Goal: Information Seeking & Learning: Learn about a topic

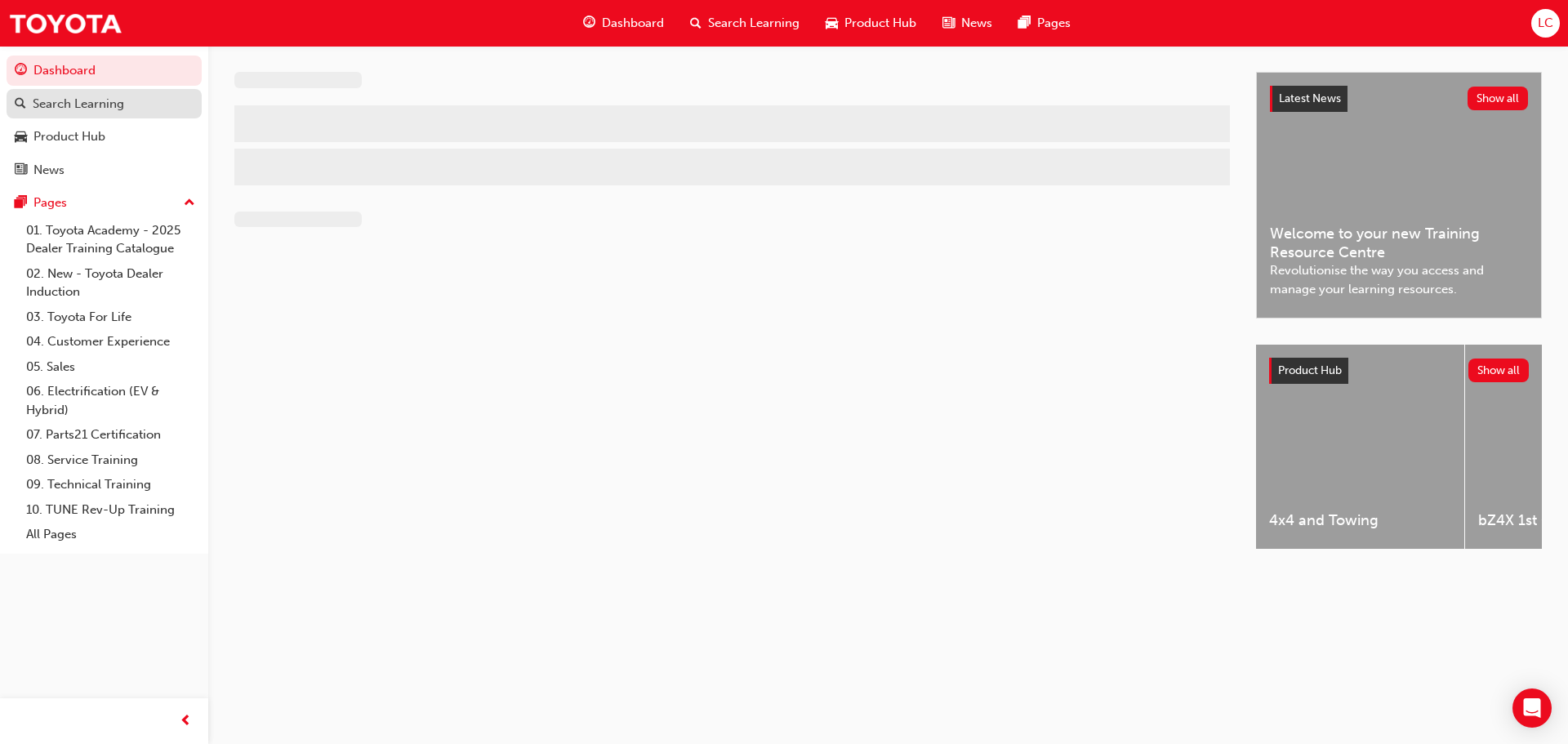
click at [43, 95] on div "Search Learning" at bounding box center [78, 104] width 92 height 18
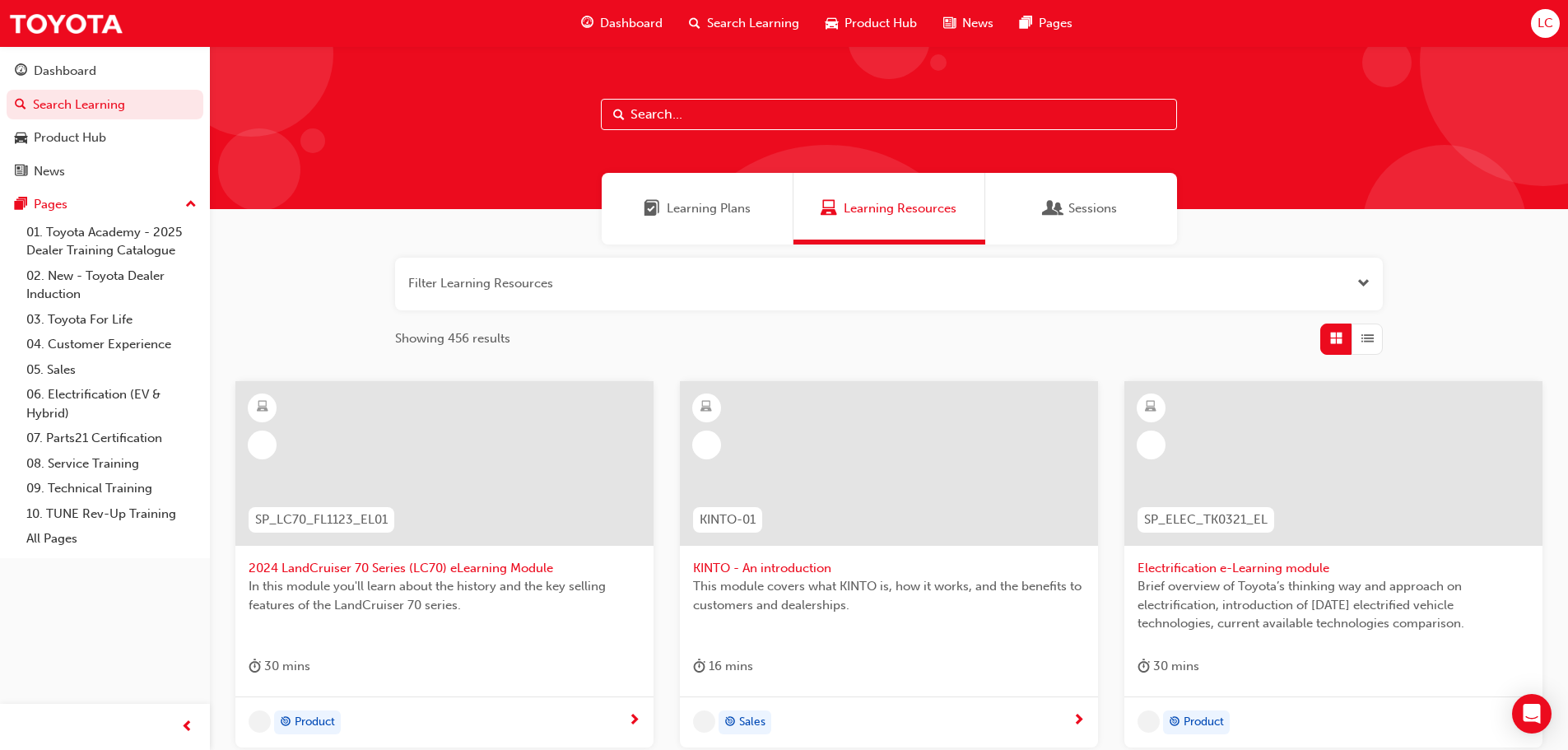
click at [836, 125] on input "text" at bounding box center [889, 114] width 576 height 31
paste input "SPK9103"
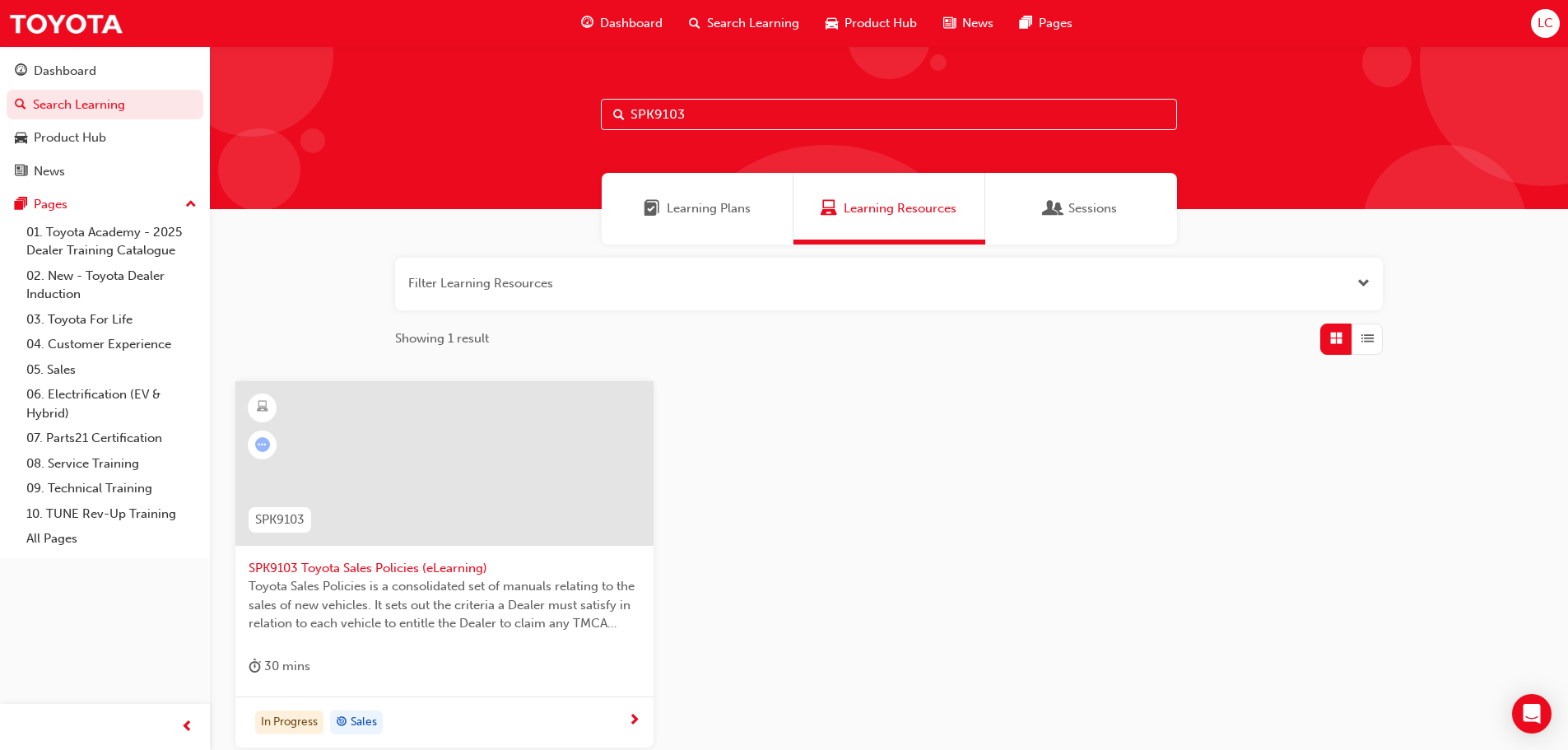
type input "SPK9103"
click at [432, 558] on div at bounding box center [444, 476] width 391 height 164
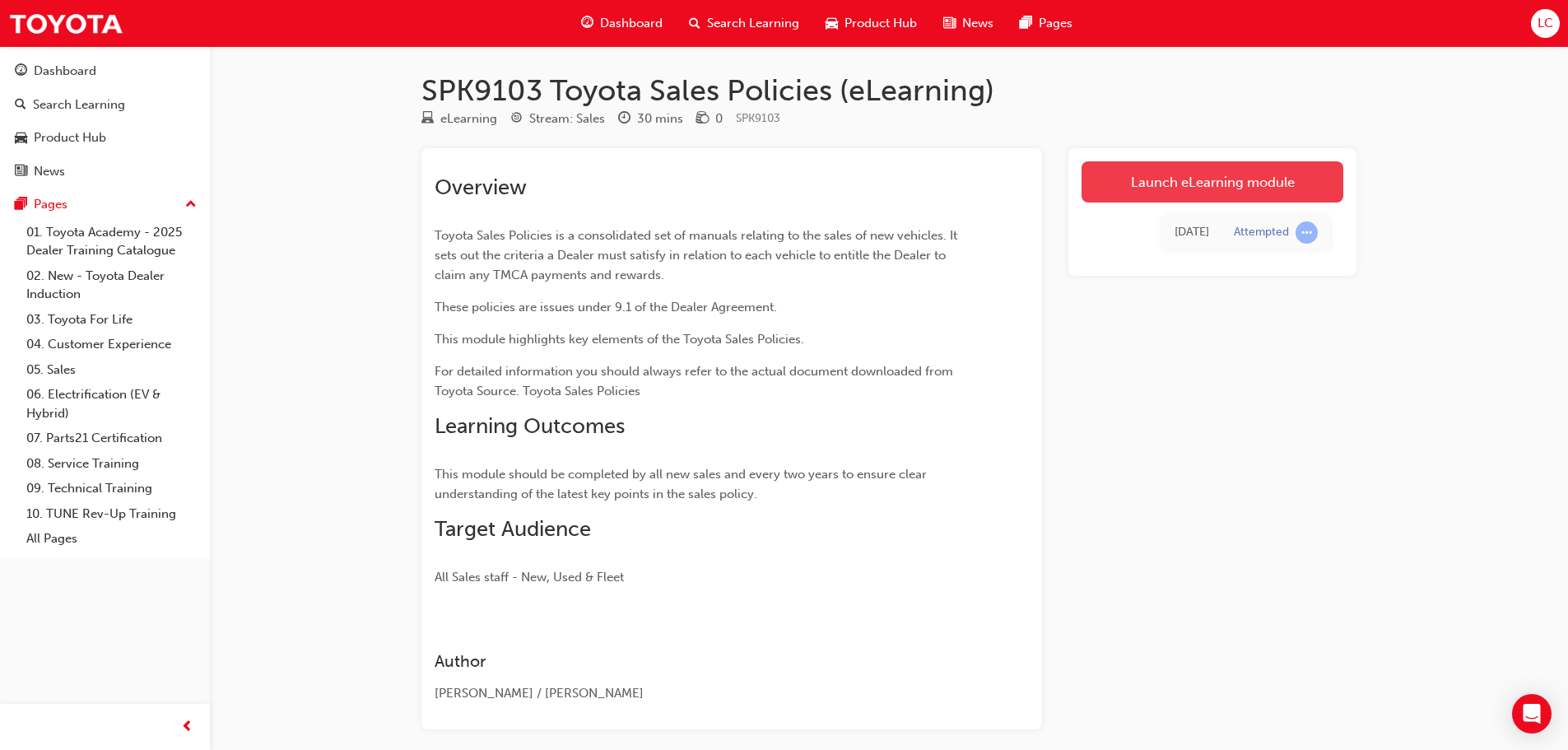
click at [1285, 186] on link "Launch eLearning module" at bounding box center [1212, 181] width 262 height 42
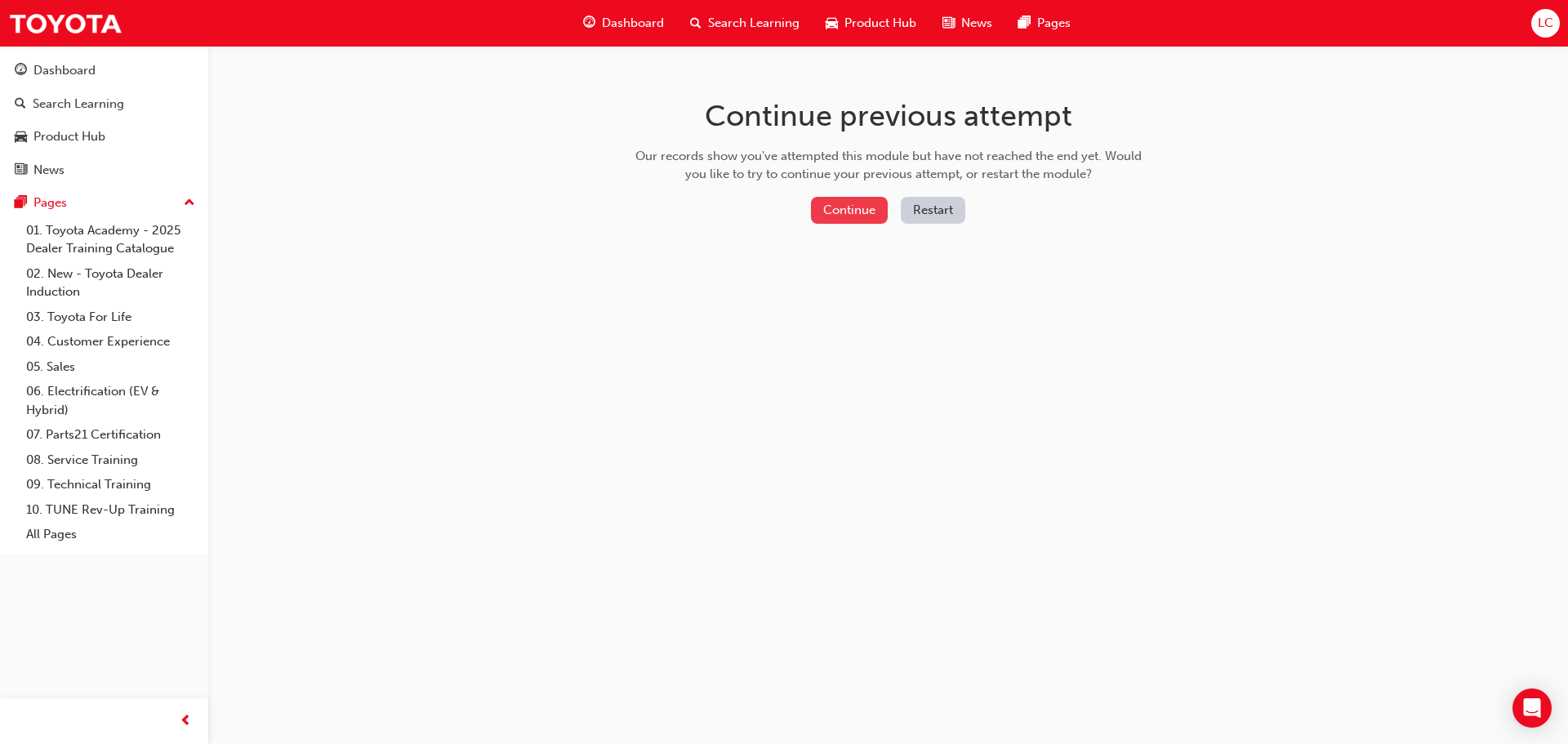
click at [875, 210] on button "Continue" at bounding box center [849, 210] width 77 height 27
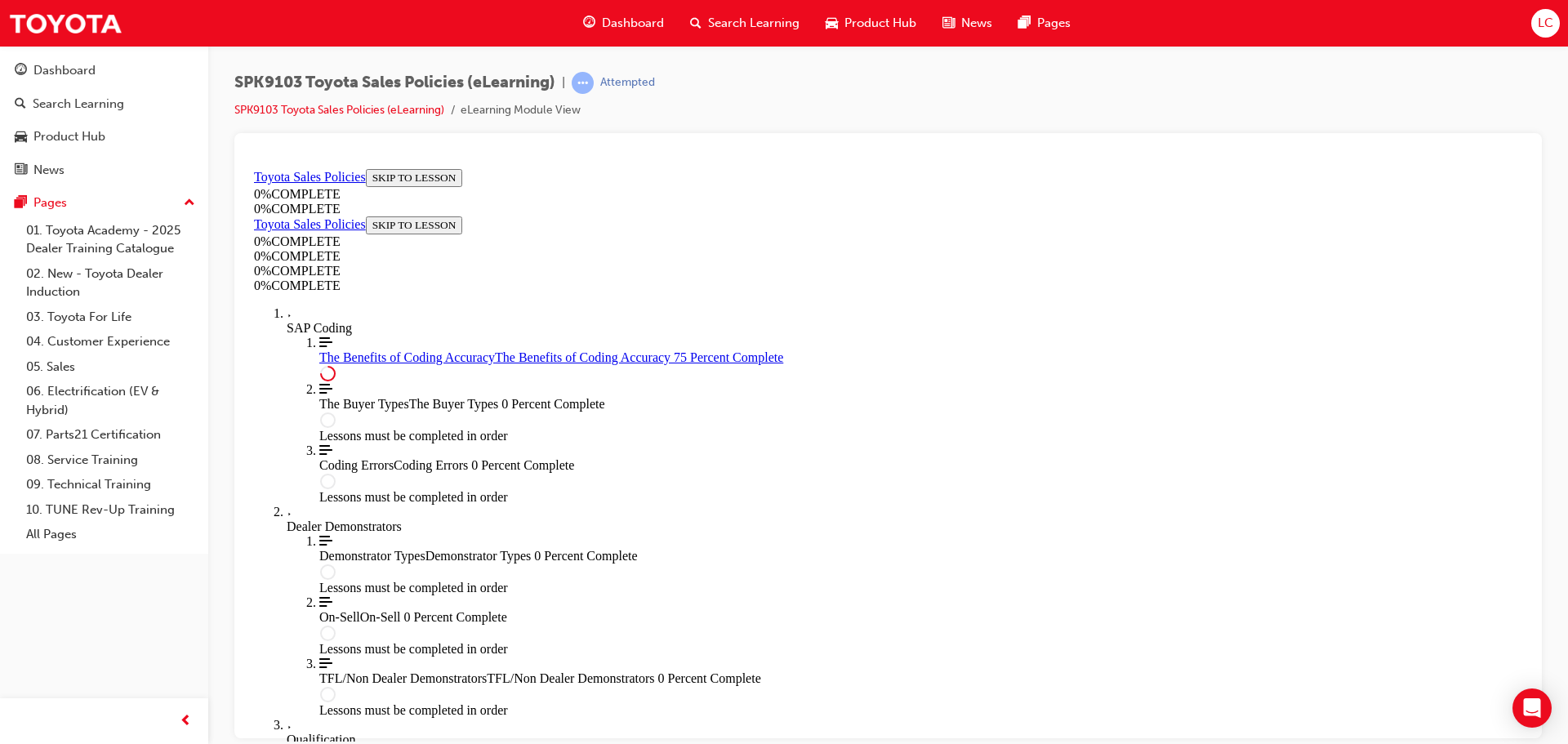
scroll to position [791, 0]
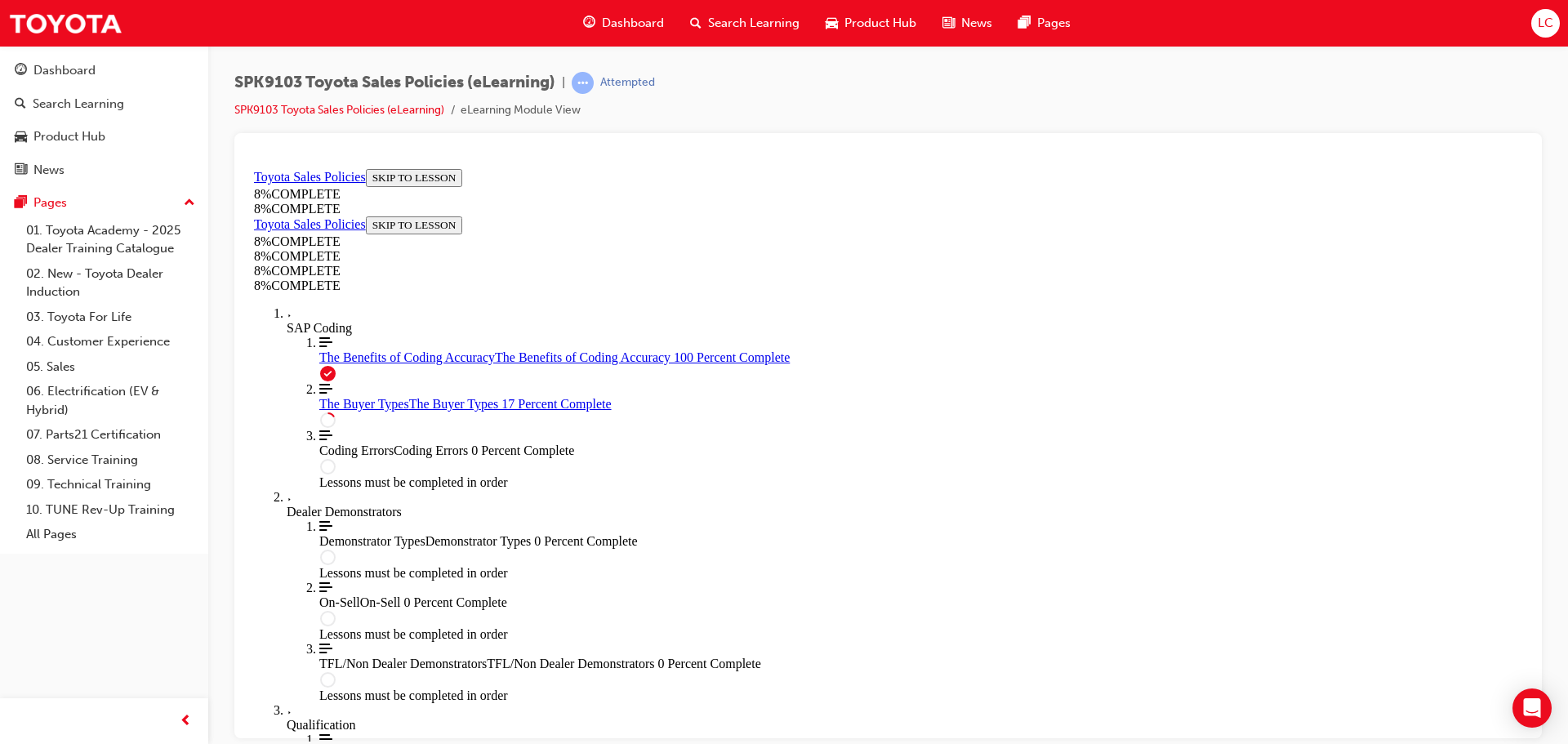
drag, startPoint x: 895, startPoint y: 387, endPoint x: 772, endPoint y: 357, distance: 126.6
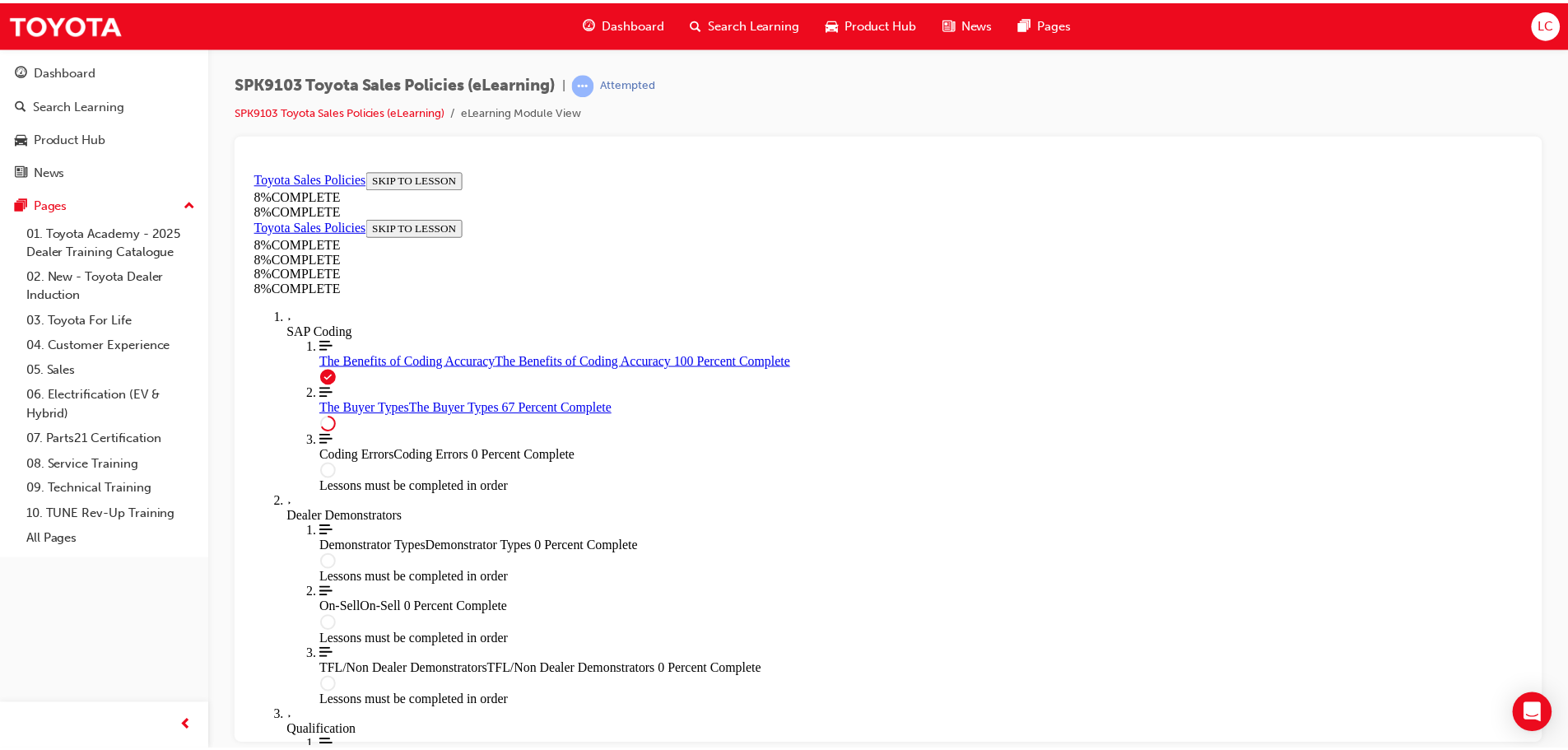
scroll to position [5358, 0]
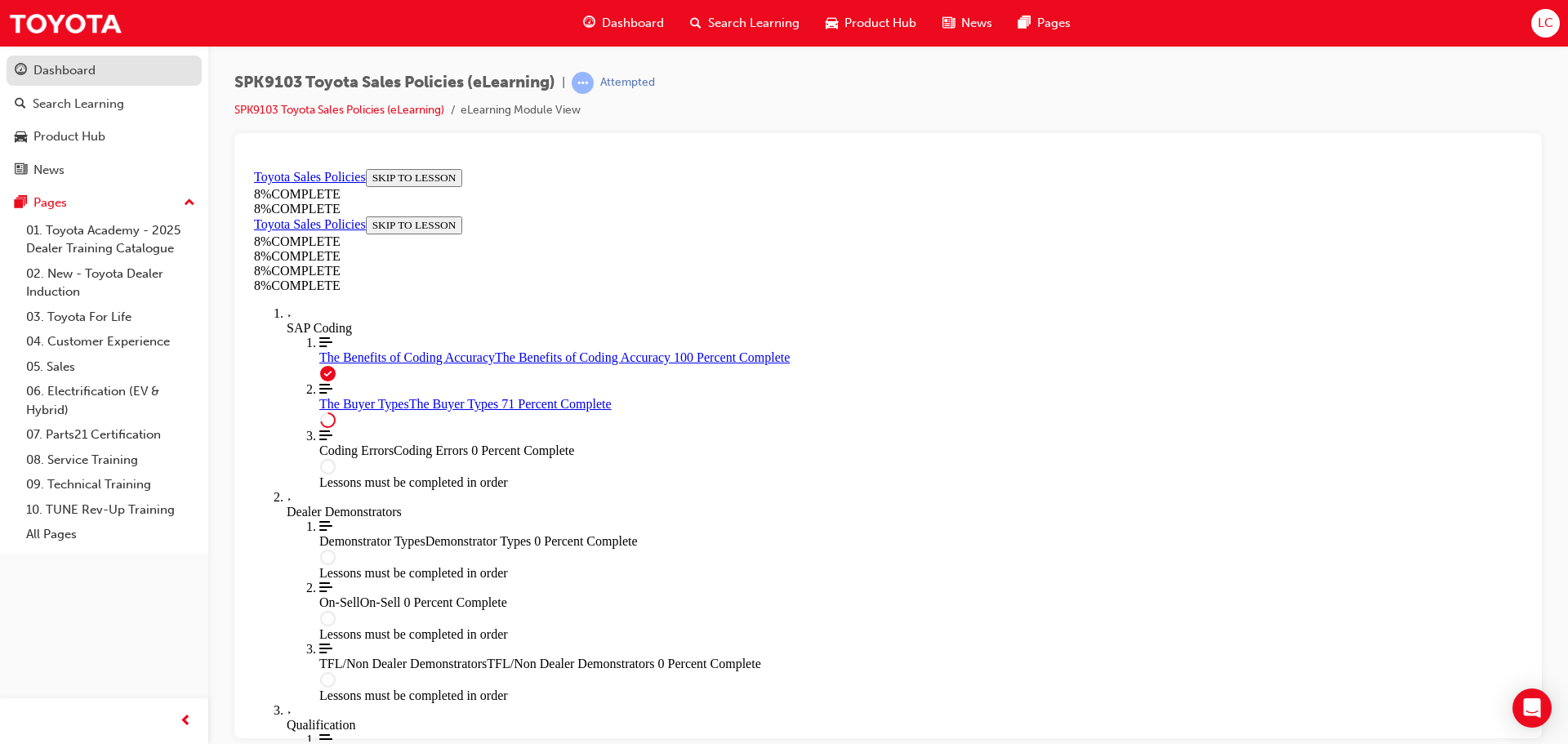
click at [119, 81] on link "Dashboard" at bounding box center [104, 71] width 195 height 30
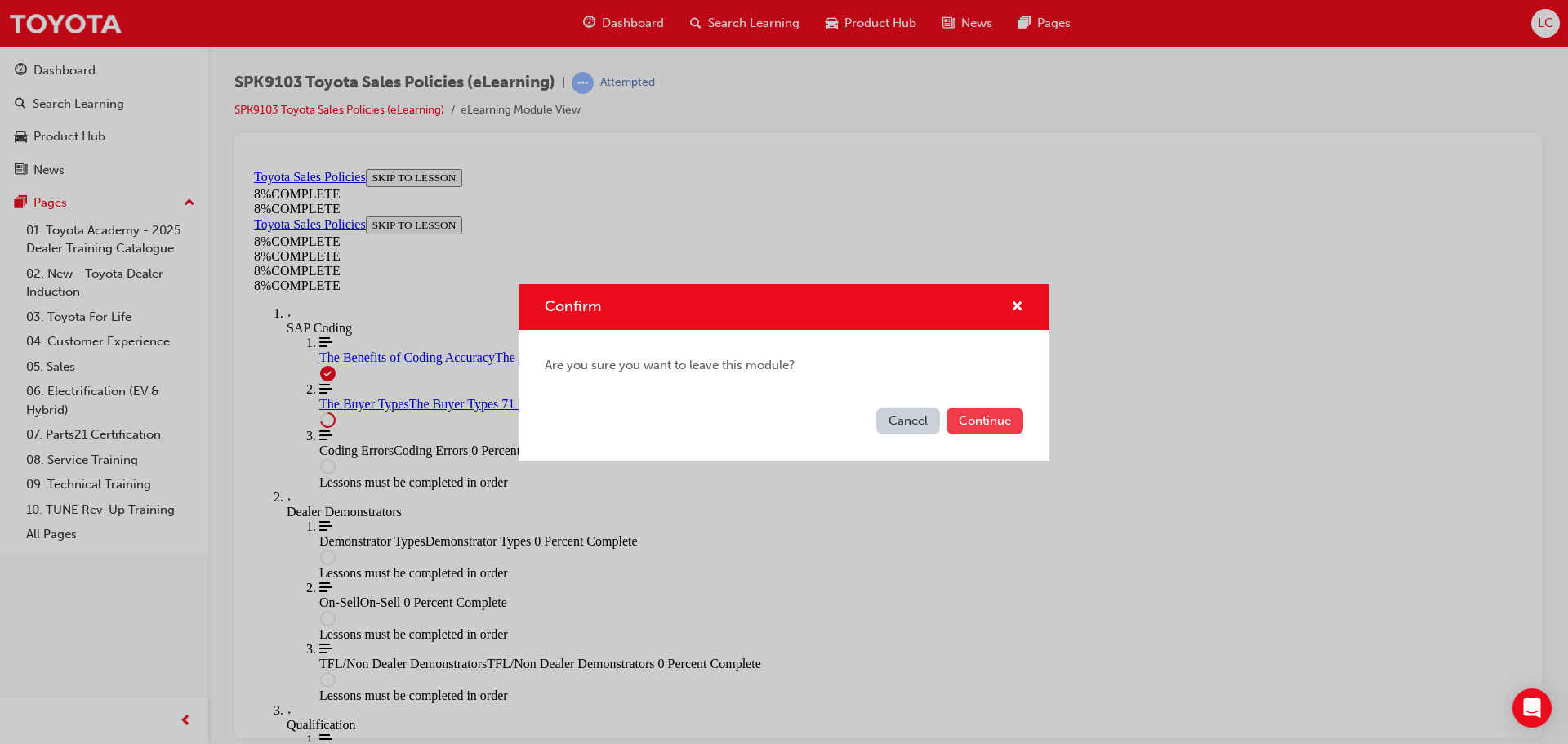
click at [953, 432] on button "Continue" at bounding box center [985, 421] width 77 height 27
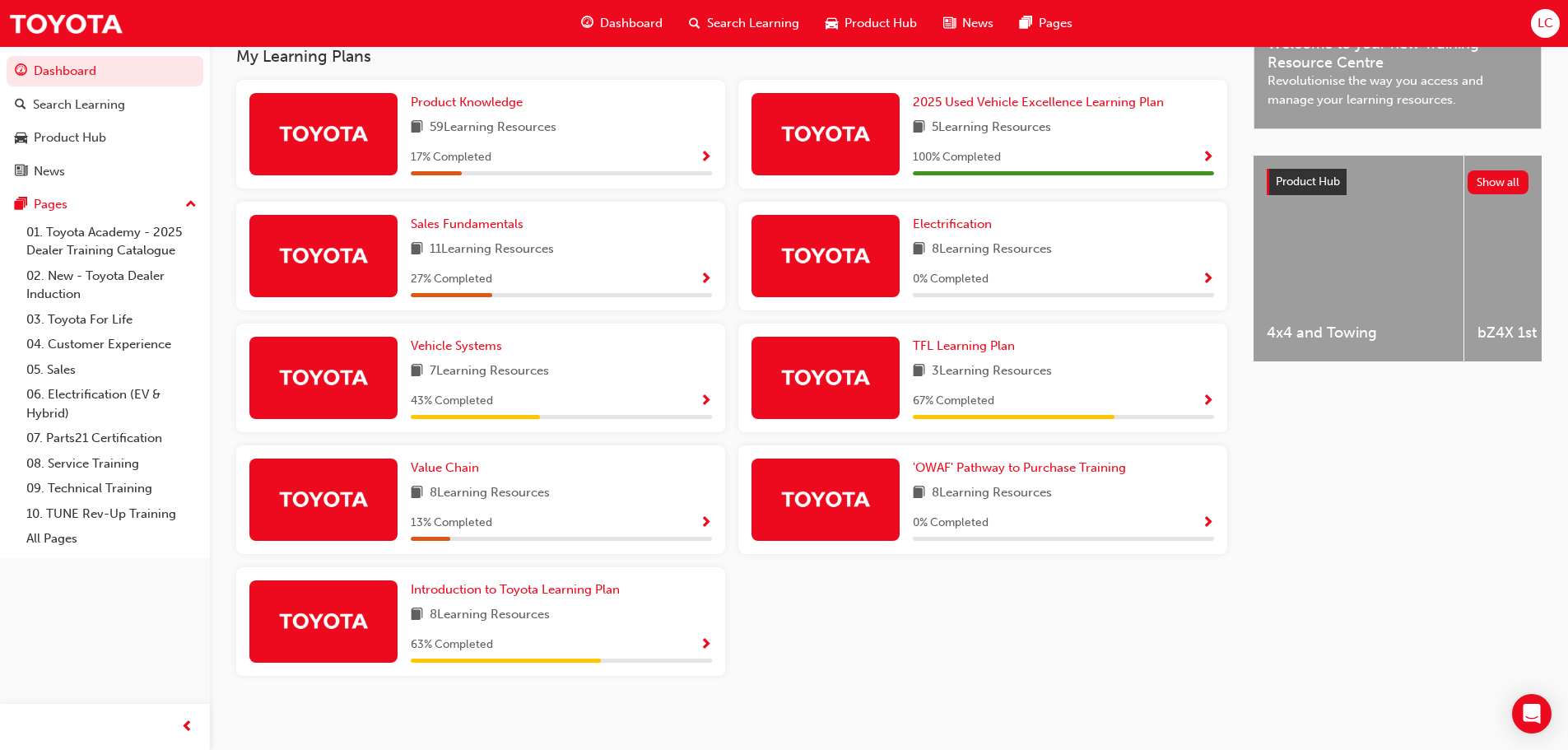
scroll to position [552, 0]
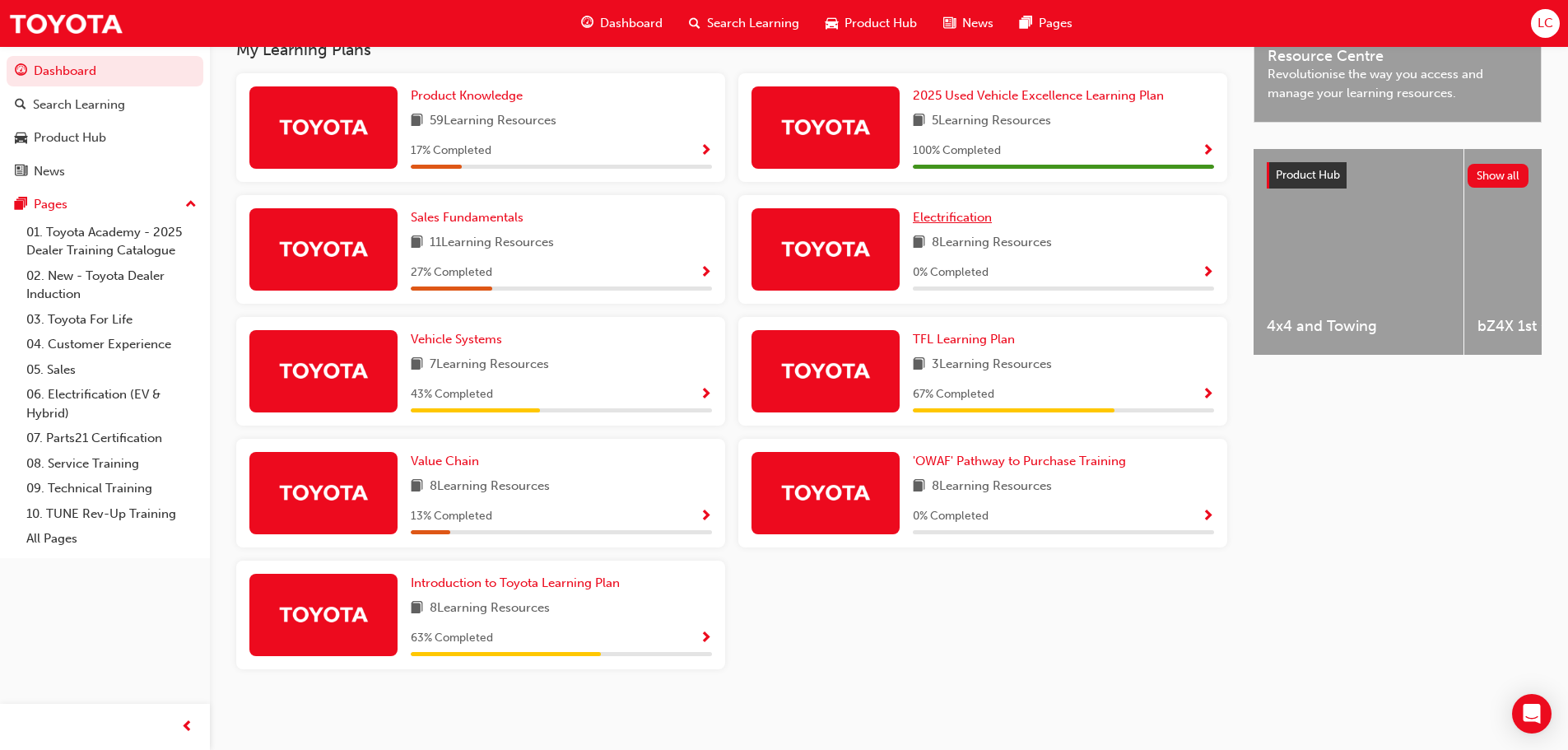
click at [938, 208] on link "Electrification" at bounding box center [955, 218] width 86 height 19
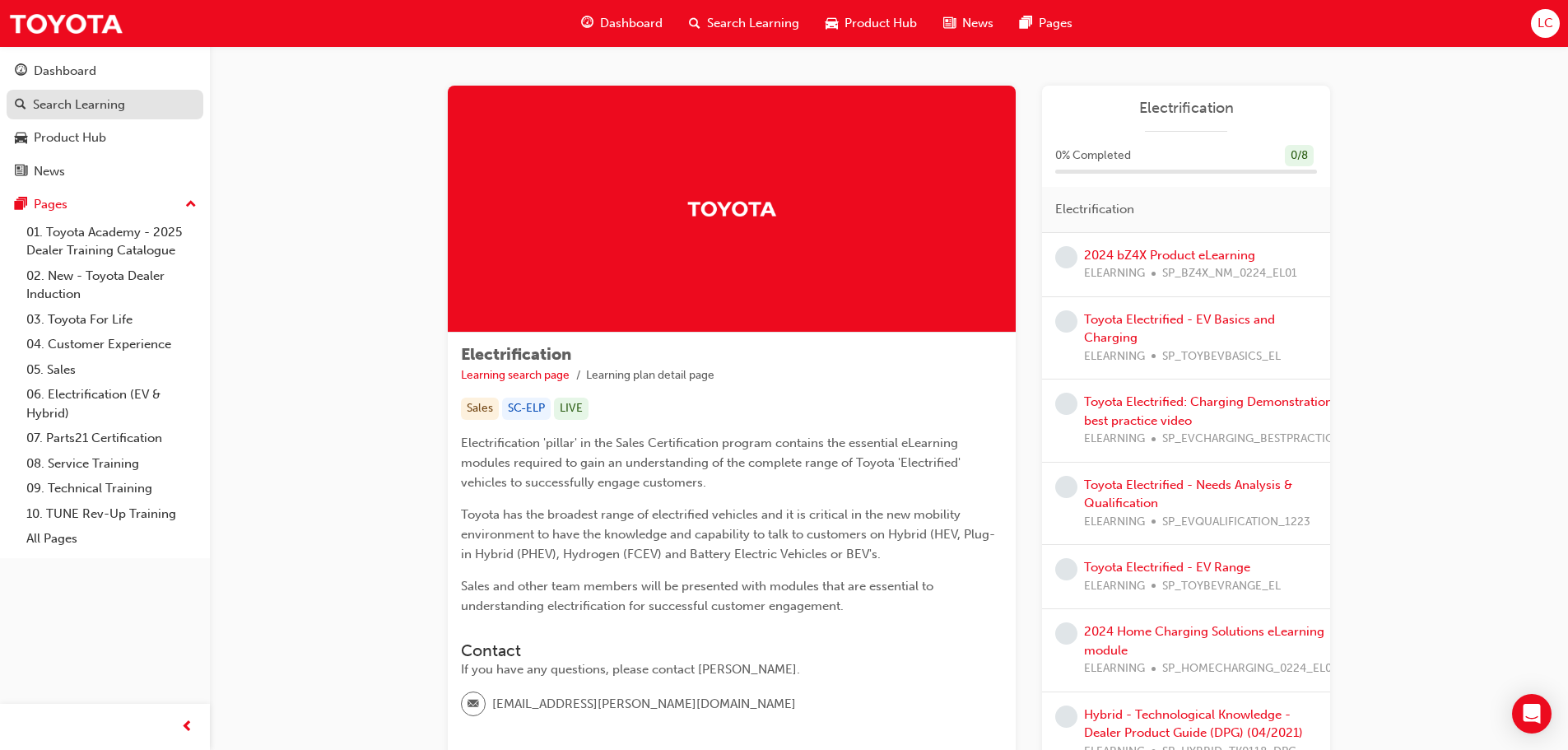
click at [108, 92] on link "Search Learning" at bounding box center [105, 105] width 197 height 31
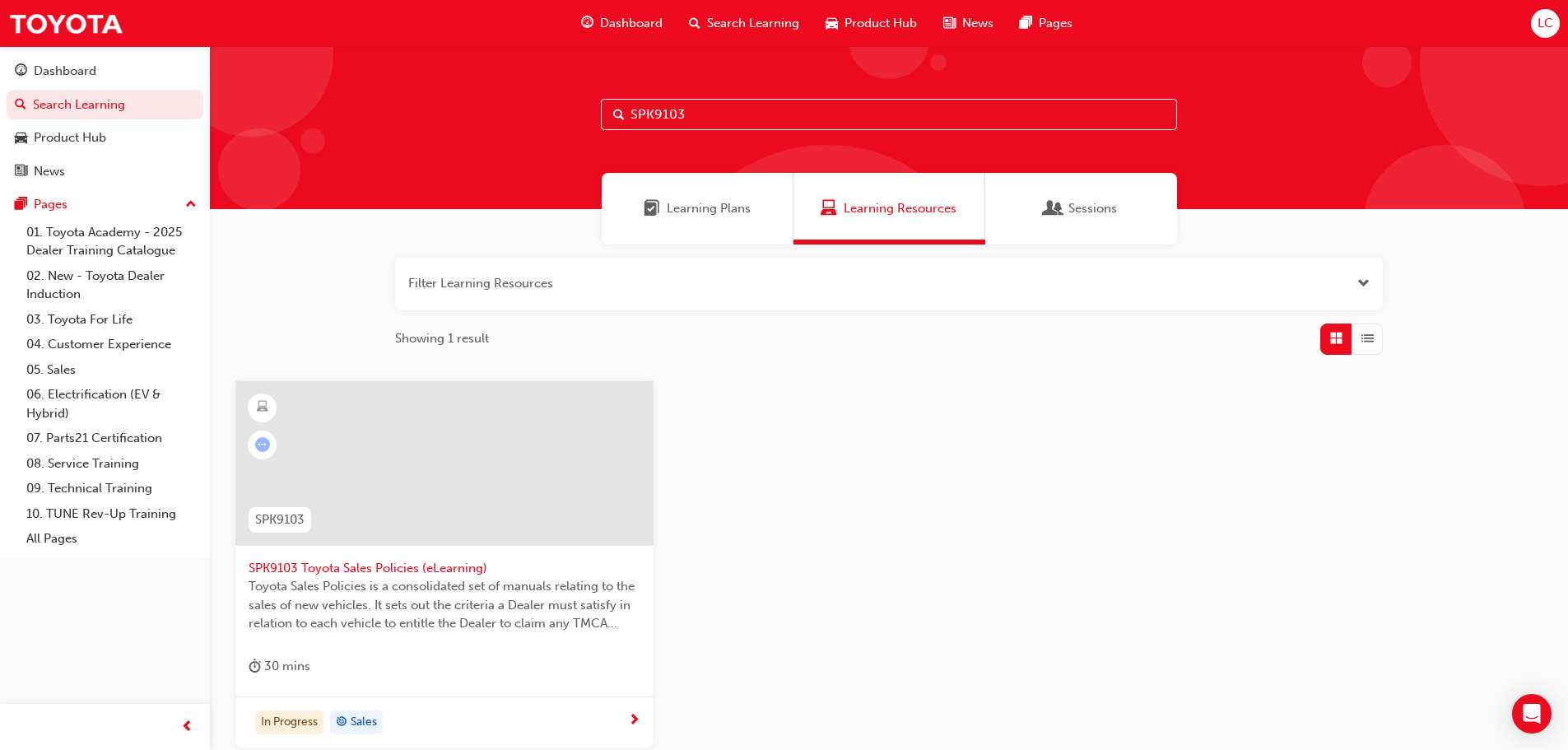
click at [454, 575] on span "SPK9103 Toyota Sales Policies (eLearning)" at bounding box center [444, 569] width 391 height 19
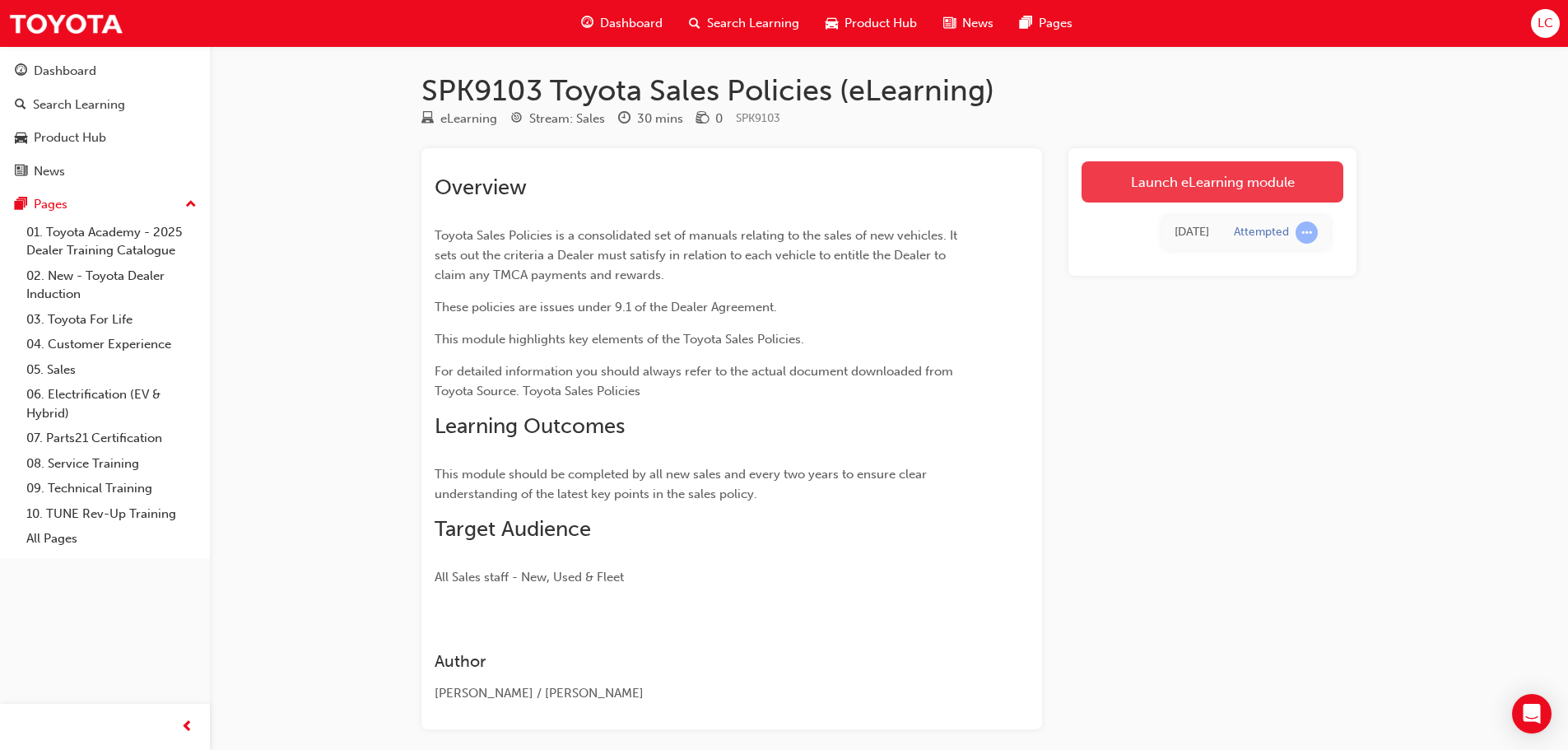
click at [1272, 175] on link "Launch eLearning module" at bounding box center [1212, 181] width 262 height 42
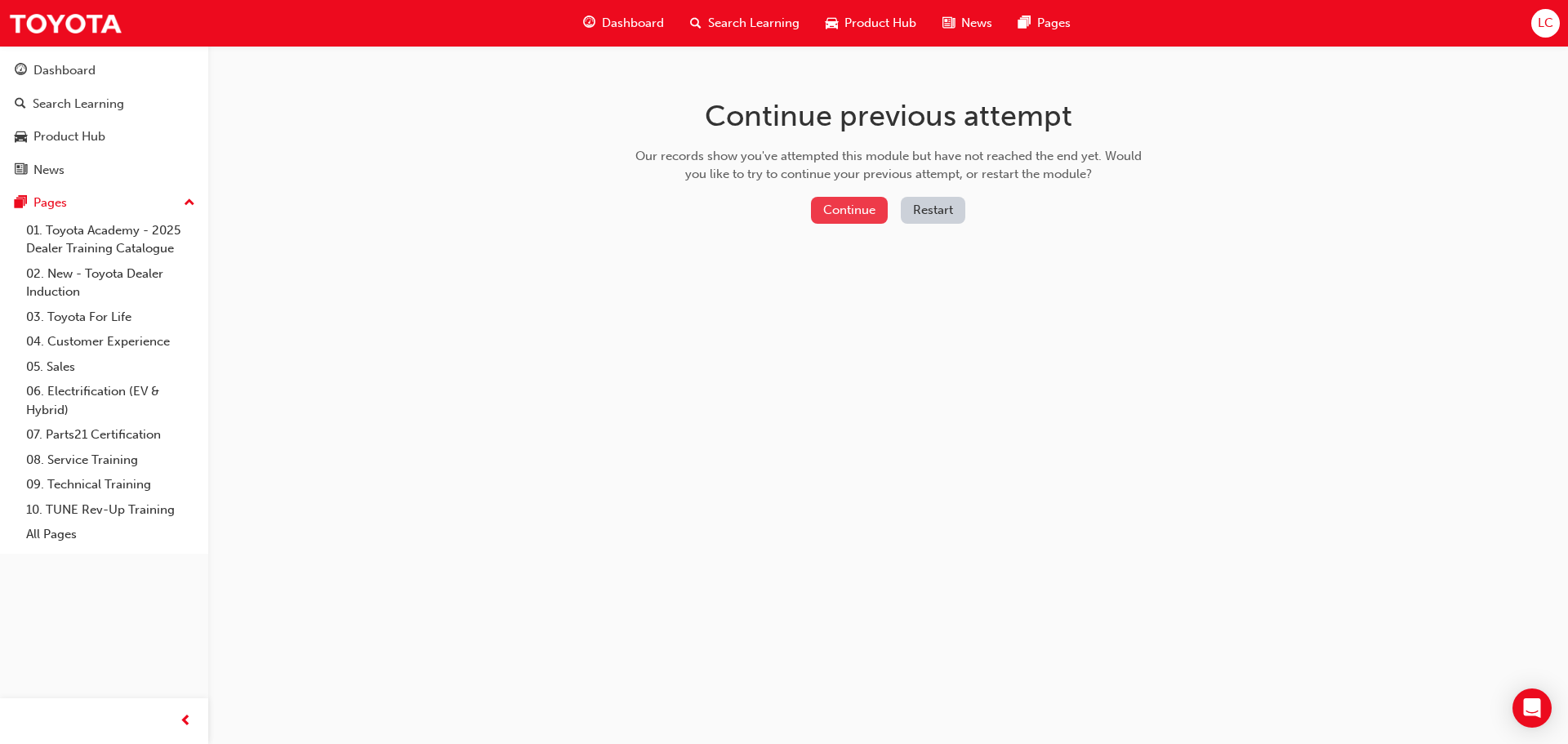
click at [852, 219] on button "Continue" at bounding box center [849, 210] width 77 height 27
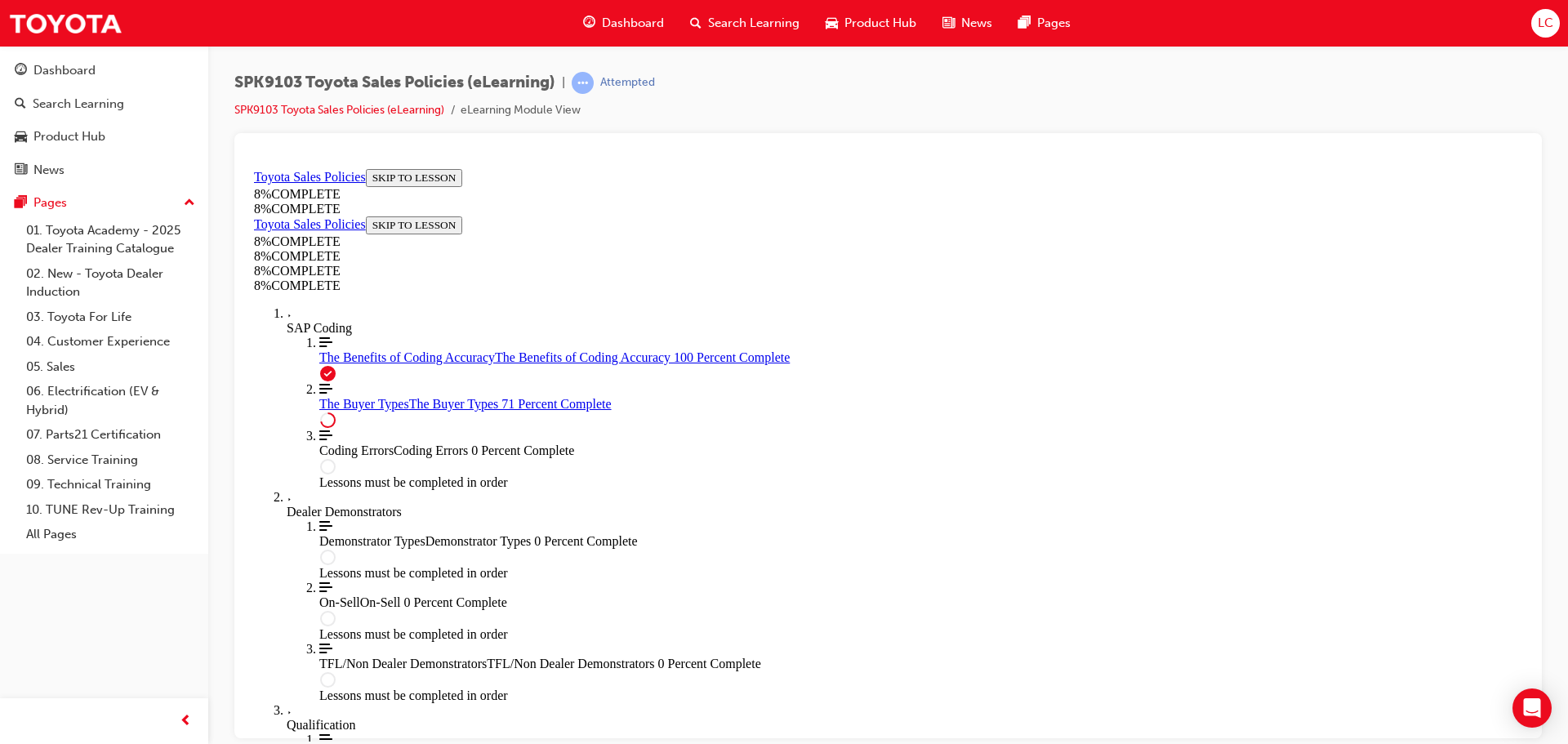
scroll to position [1761, 0]
